Goal: Information Seeking & Learning: Learn about a topic

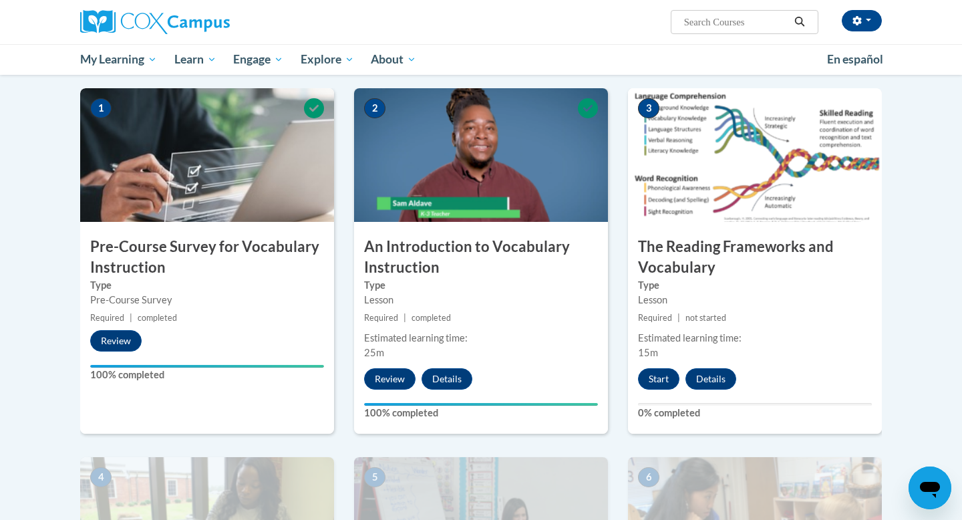
scroll to position [275, 0]
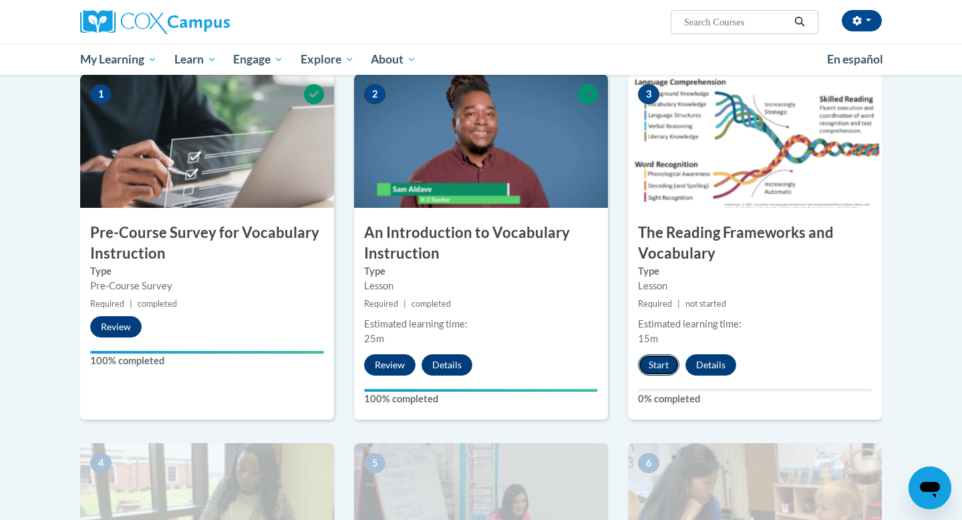
click at [659, 359] on button "Start" at bounding box center [658, 364] width 41 height 21
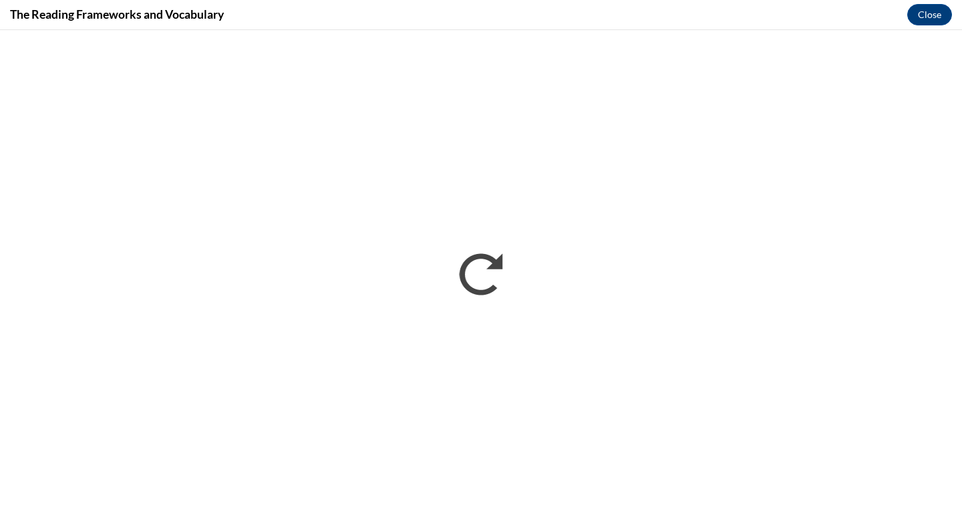
scroll to position [0, 0]
